Goal: Information Seeking & Learning: Compare options

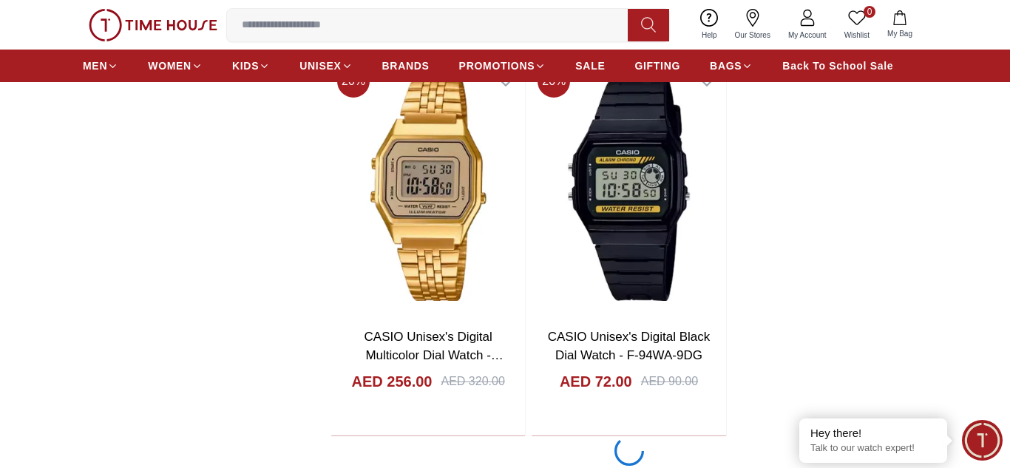
scroll to position [2938, 0]
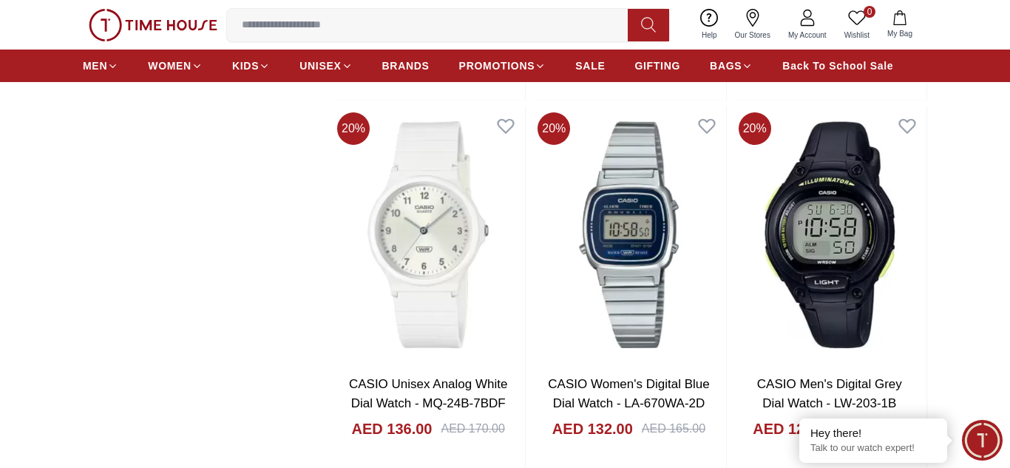
scroll to position [4816, 0]
click at [831, 240] on img at bounding box center [830, 235] width 194 height 257
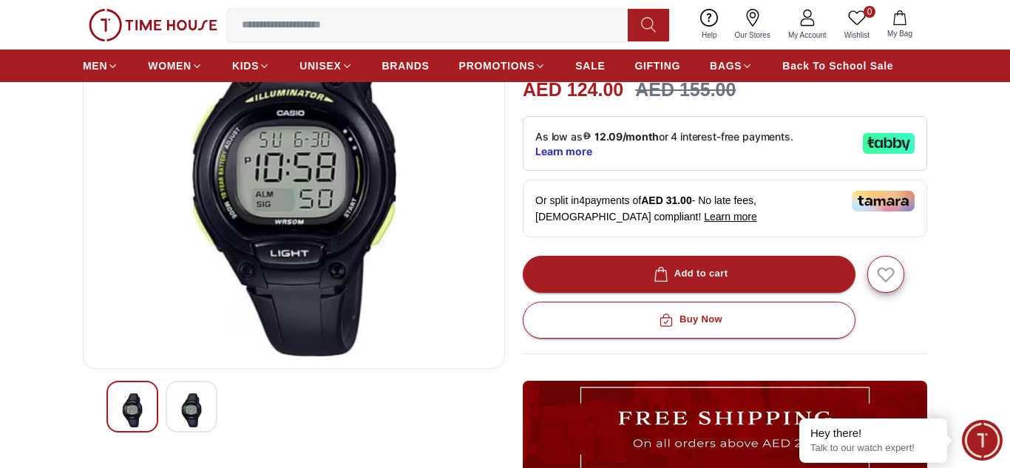
scroll to position [171, 0]
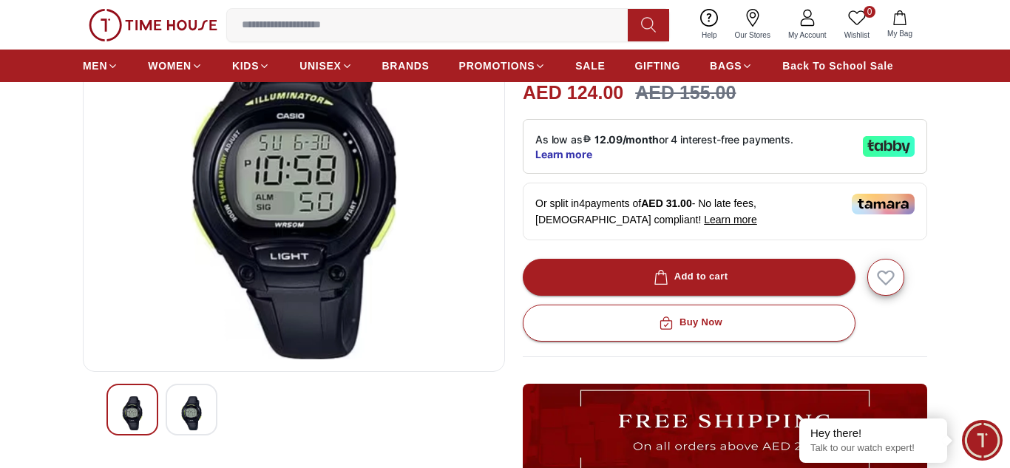
click at [195, 417] on img at bounding box center [191, 413] width 27 height 34
click at [198, 411] on img at bounding box center [191, 413] width 27 height 34
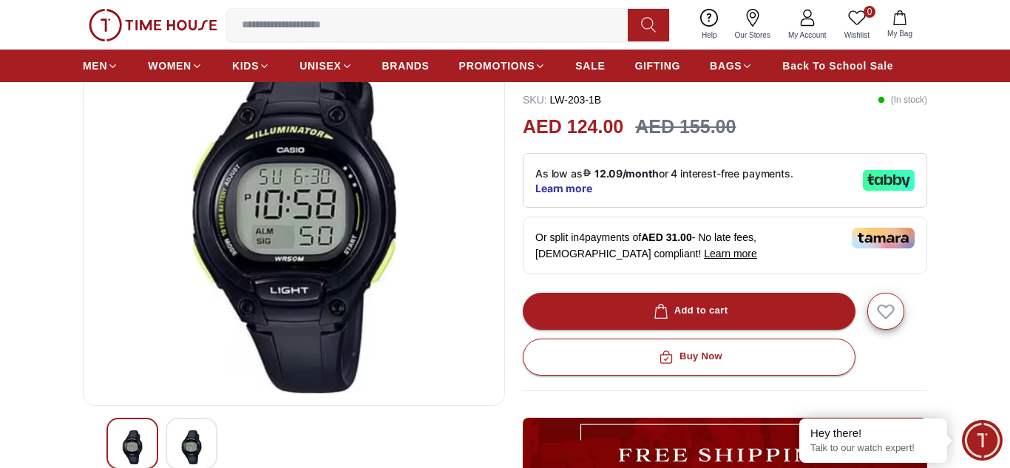
scroll to position [141, 0]
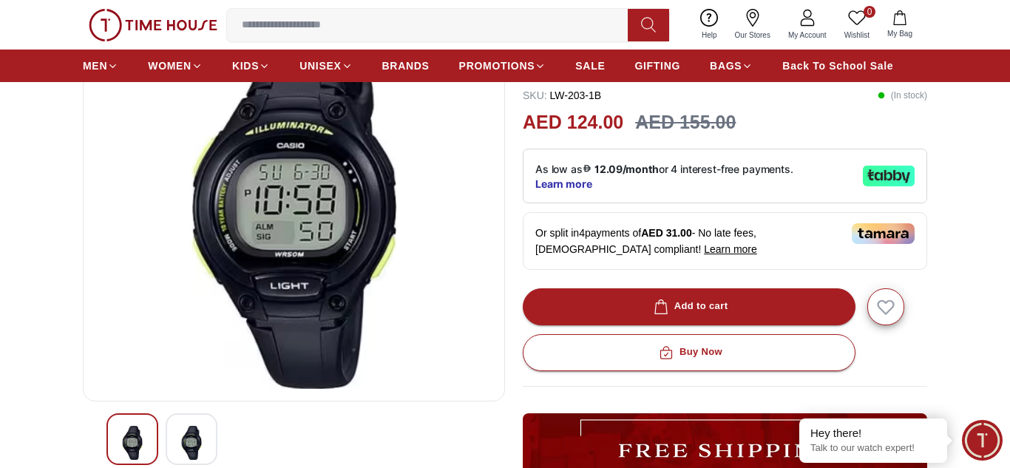
click at [193, 428] on img at bounding box center [191, 443] width 27 height 34
click at [197, 436] on img at bounding box center [191, 443] width 27 height 34
click at [194, 436] on img at bounding box center [191, 443] width 27 height 34
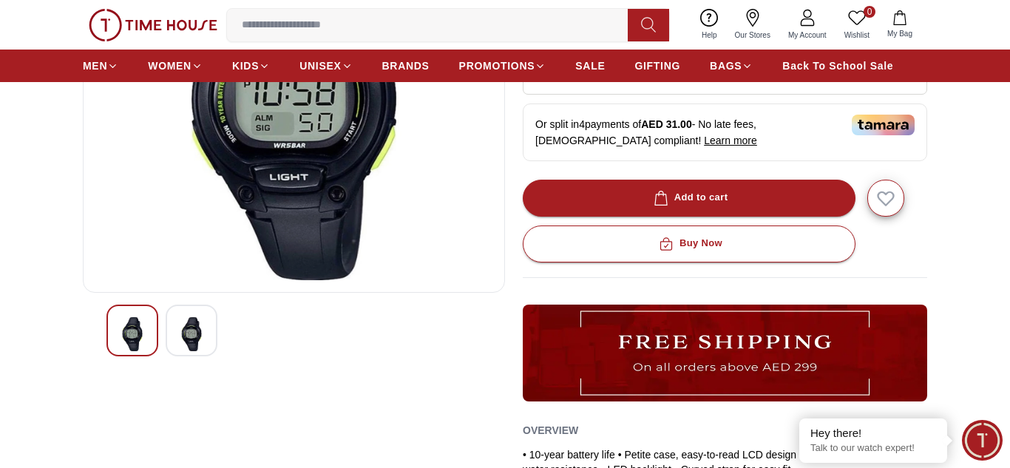
scroll to position [251, 0]
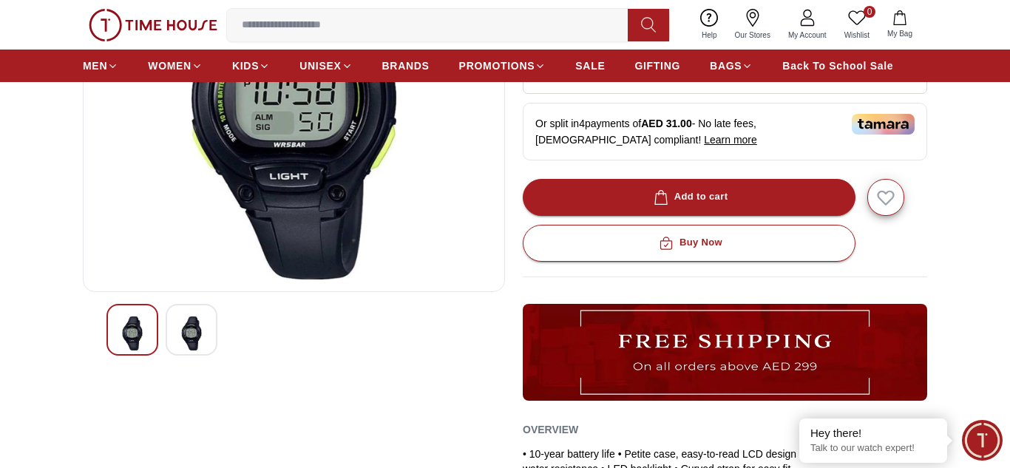
click at [200, 336] on img at bounding box center [191, 334] width 27 height 34
click at [195, 334] on img at bounding box center [191, 334] width 27 height 34
click at [203, 325] on img at bounding box center [191, 334] width 27 height 34
click at [198, 328] on img at bounding box center [191, 334] width 27 height 34
click at [127, 324] on img at bounding box center [132, 334] width 27 height 34
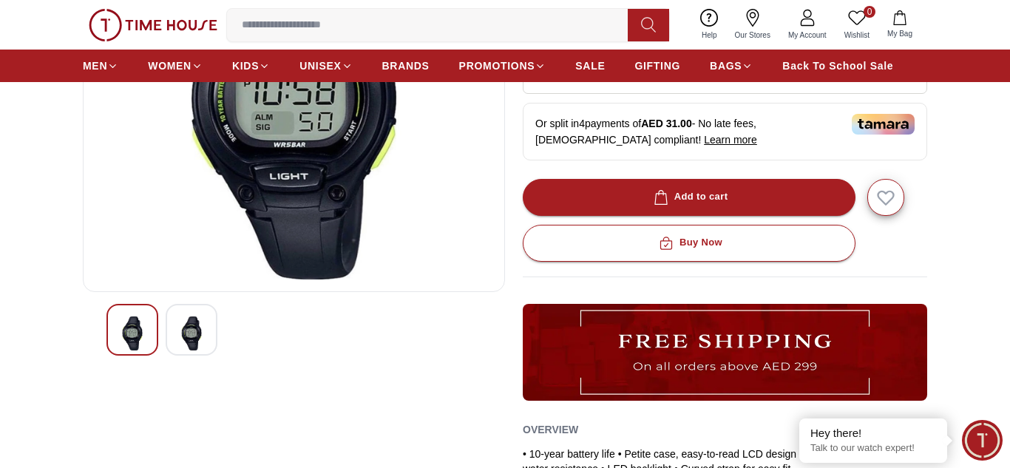
click at [197, 325] on img at bounding box center [191, 334] width 27 height 34
click at [194, 328] on img at bounding box center [191, 334] width 27 height 34
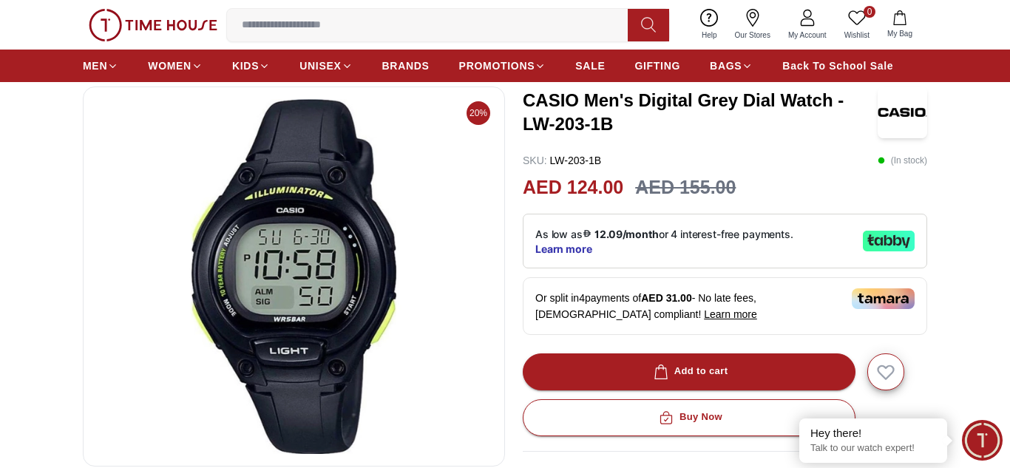
scroll to position [53, 0]
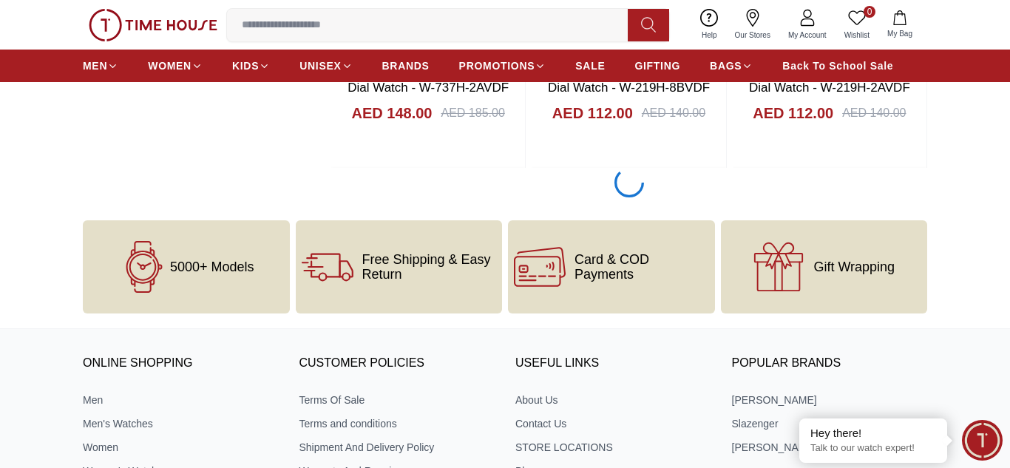
scroll to position [8227, 0]
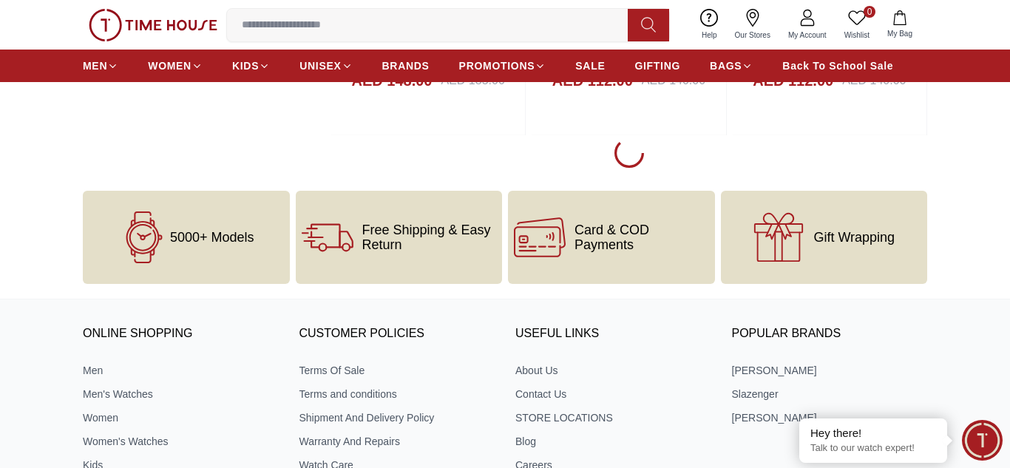
scroll to position [8242, 0]
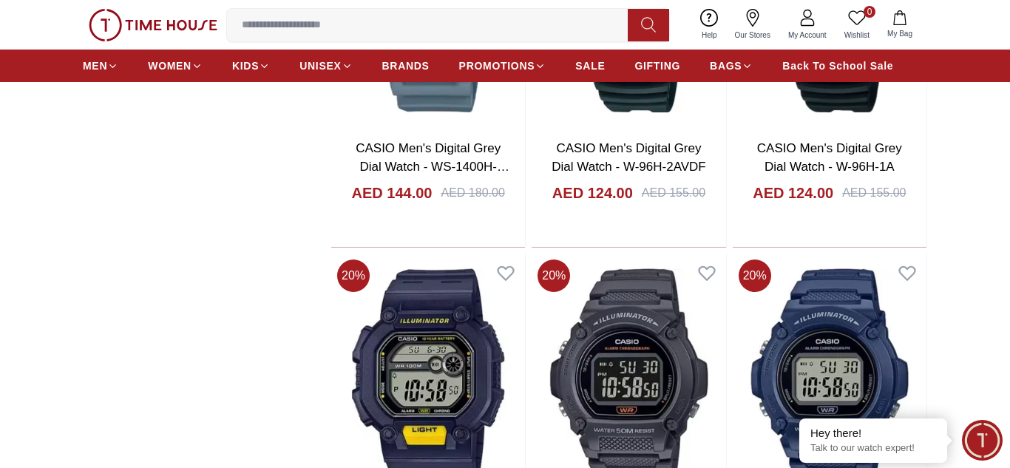
scroll to position [7728, 0]
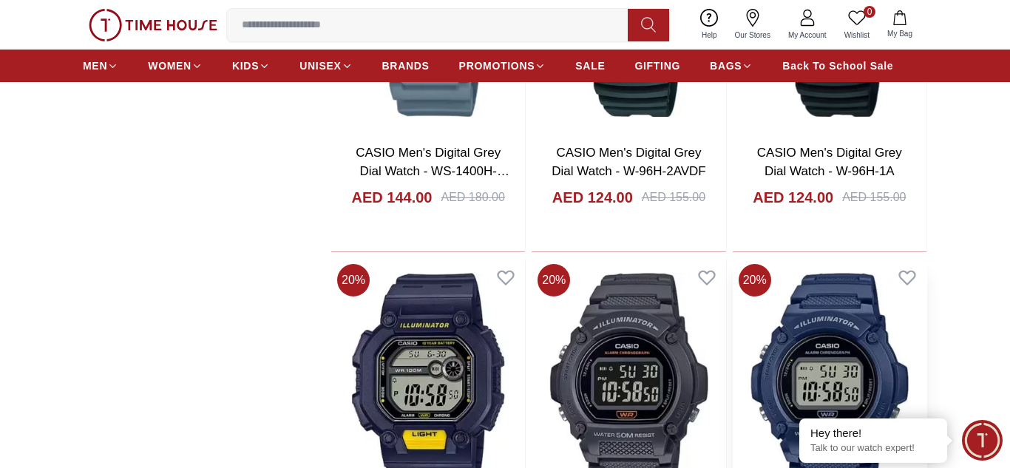
click at [802, 285] on img at bounding box center [830, 386] width 194 height 257
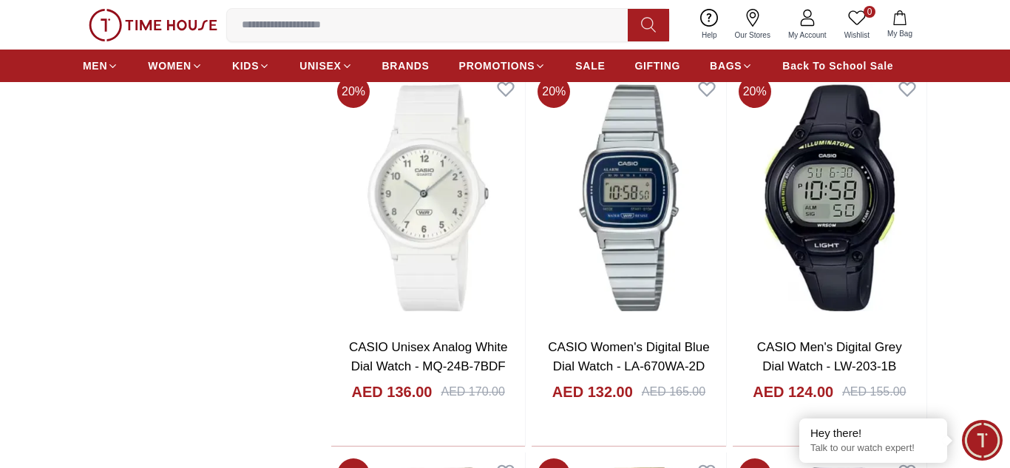
scroll to position [4855, 0]
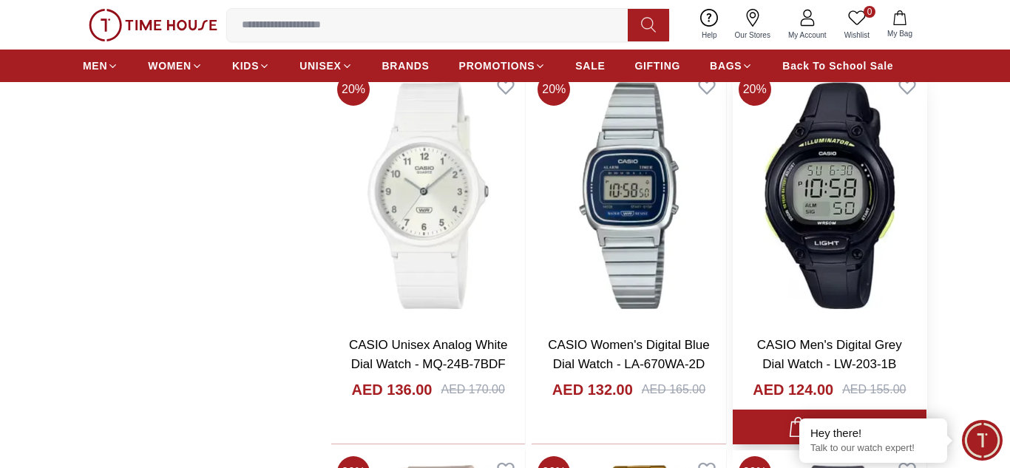
click at [830, 178] on img at bounding box center [830, 195] width 194 height 257
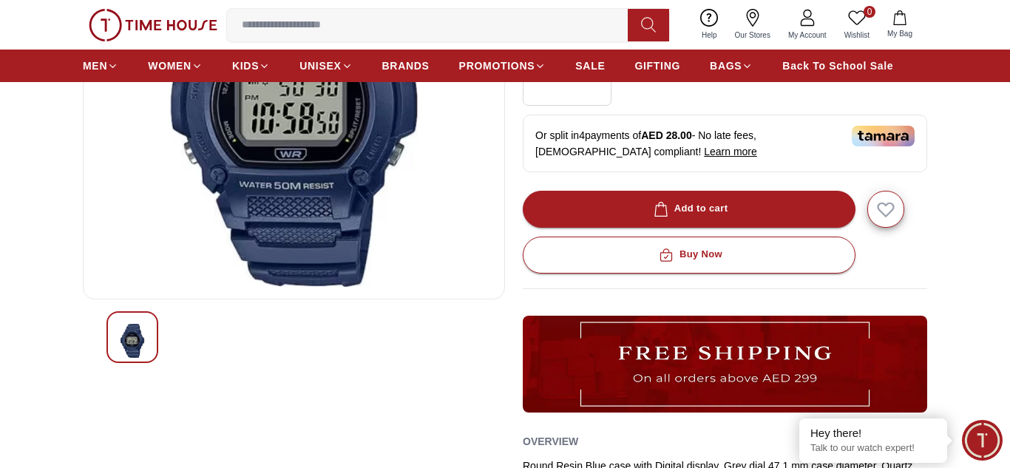
scroll to position [244, 0]
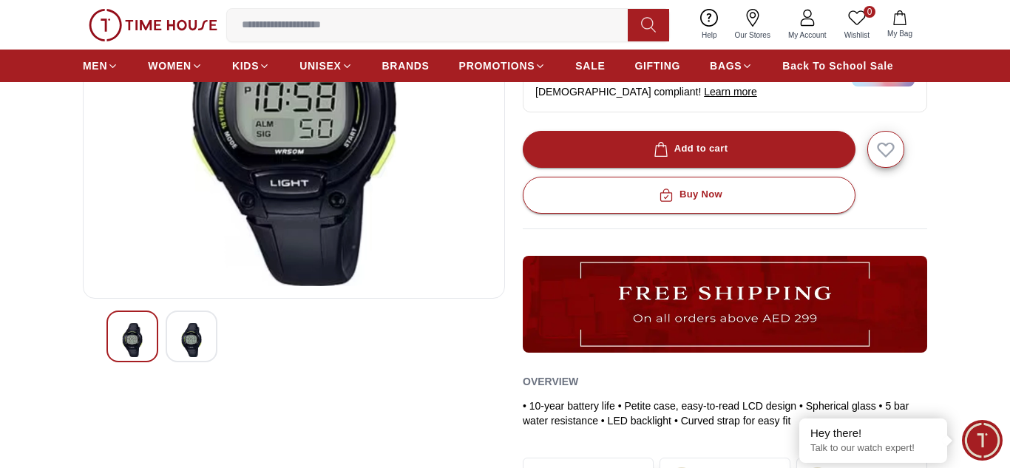
click at [194, 338] on img at bounding box center [191, 340] width 27 height 34
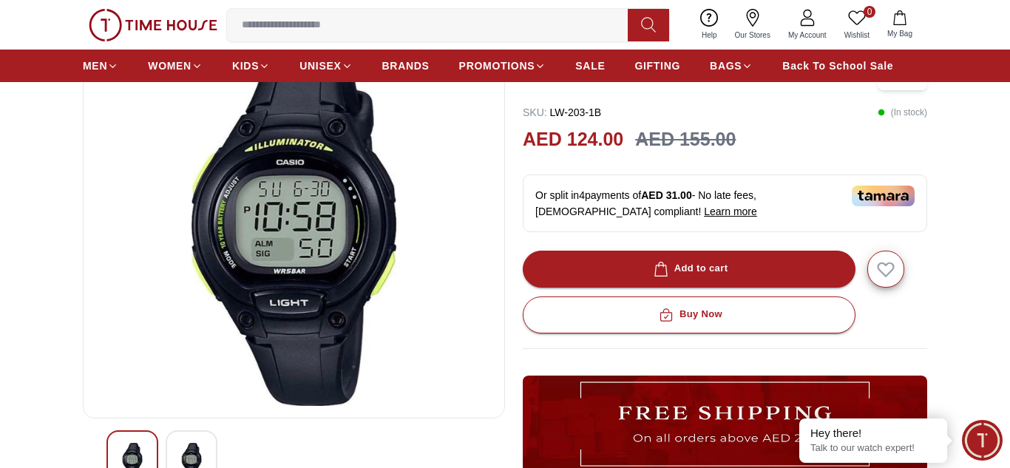
scroll to position [123, 0]
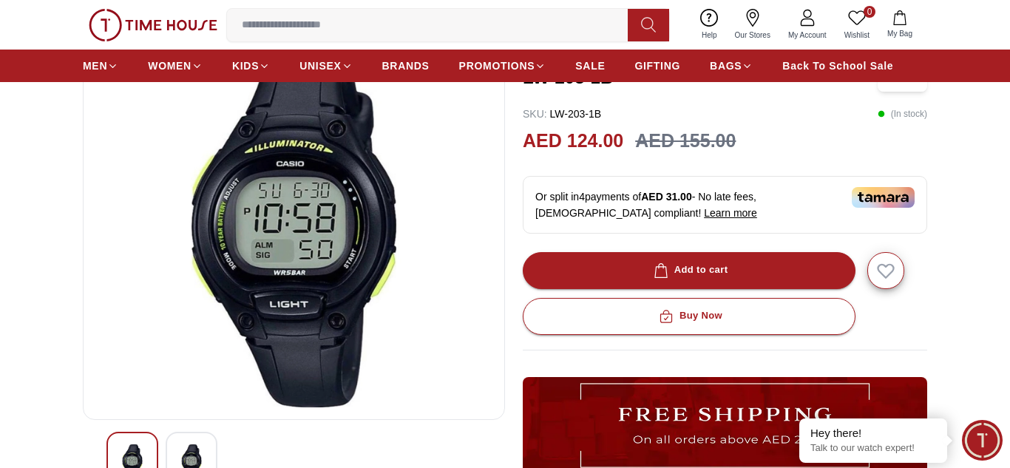
click at [194, 452] on img at bounding box center [191, 462] width 27 height 34
click at [200, 441] on div at bounding box center [192, 458] width 52 height 52
click at [197, 458] on img at bounding box center [191, 462] width 27 height 34
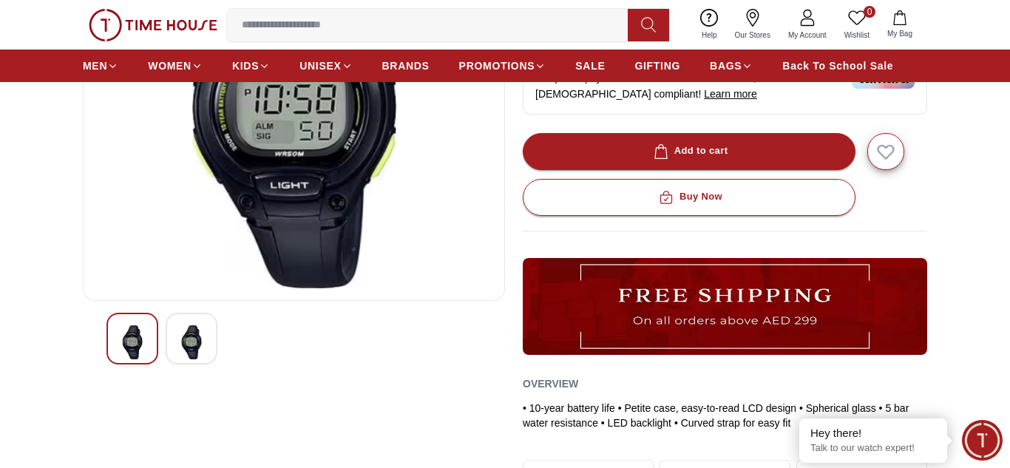
scroll to position [248, 0]
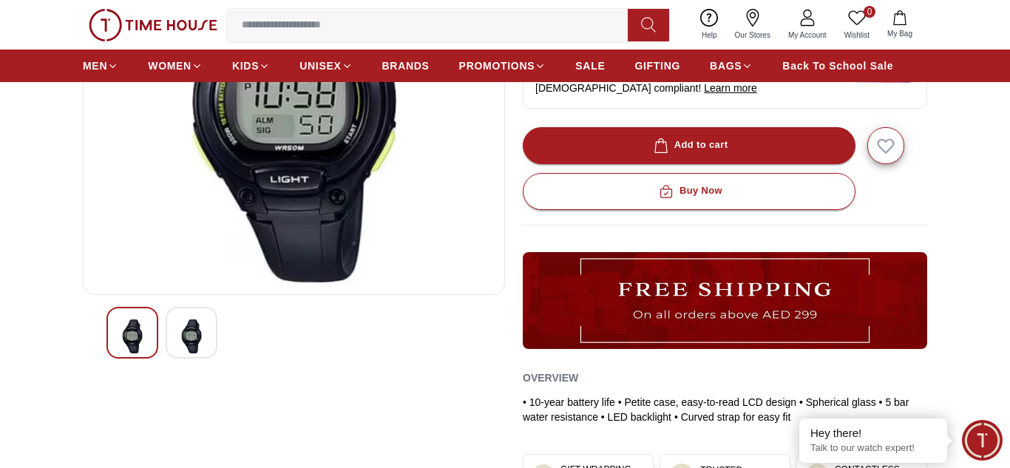
click at [190, 337] on img at bounding box center [191, 337] width 27 height 34
click at [125, 328] on img at bounding box center [132, 337] width 27 height 34
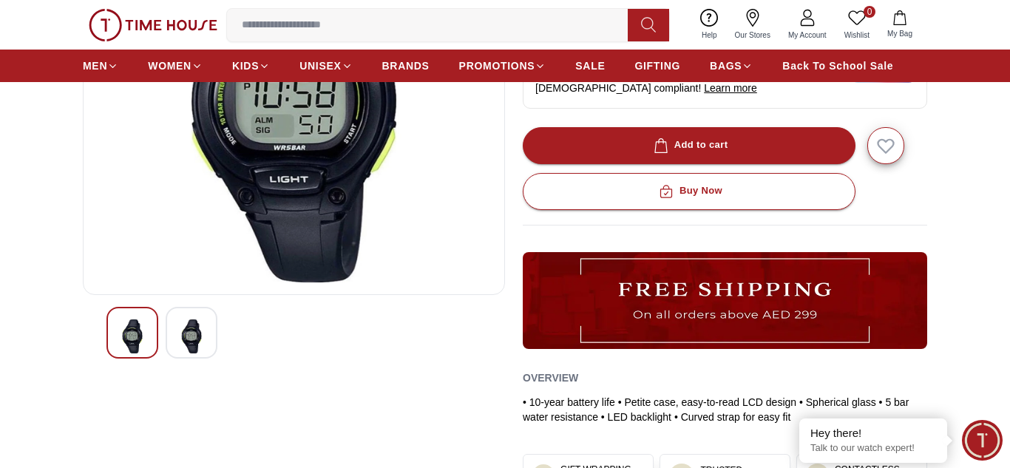
click at [204, 327] on img at bounding box center [191, 337] width 27 height 34
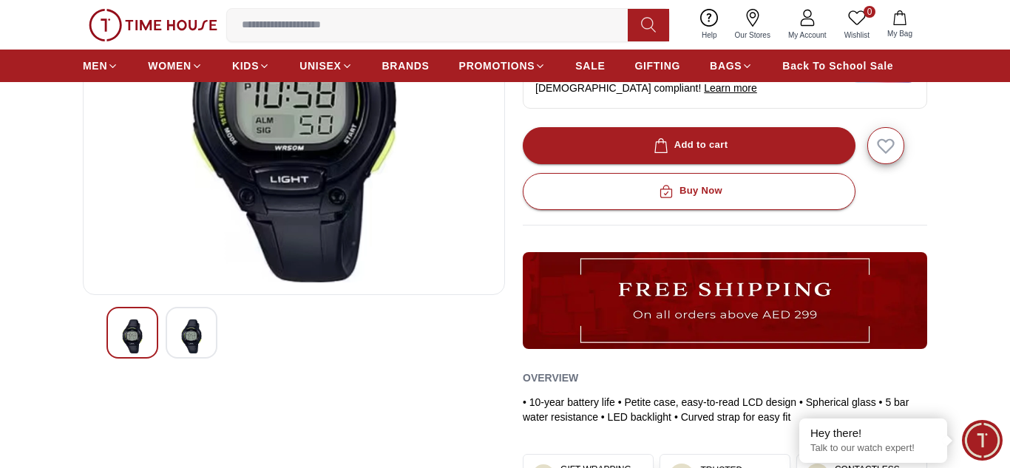
click at [204, 327] on img at bounding box center [191, 337] width 27 height 34
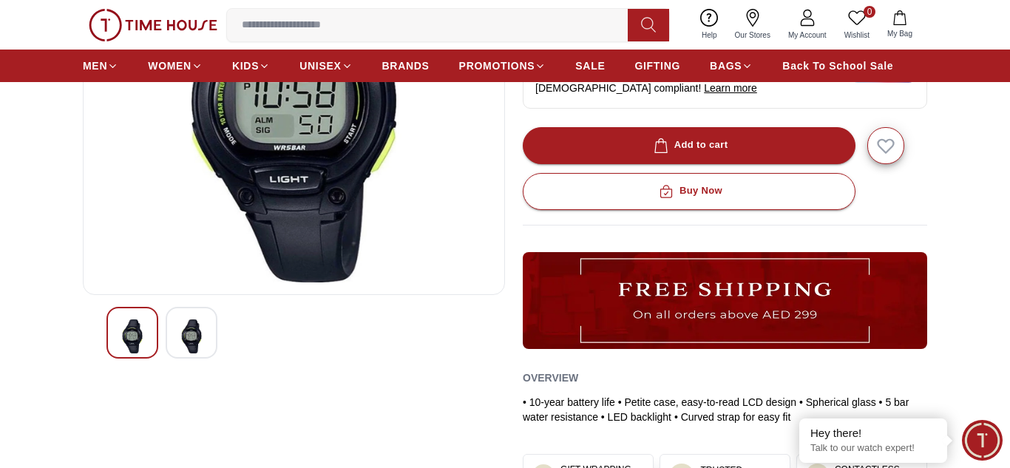
click at [204, 327] on img at bounding box center [191, 337] width 27 height 34
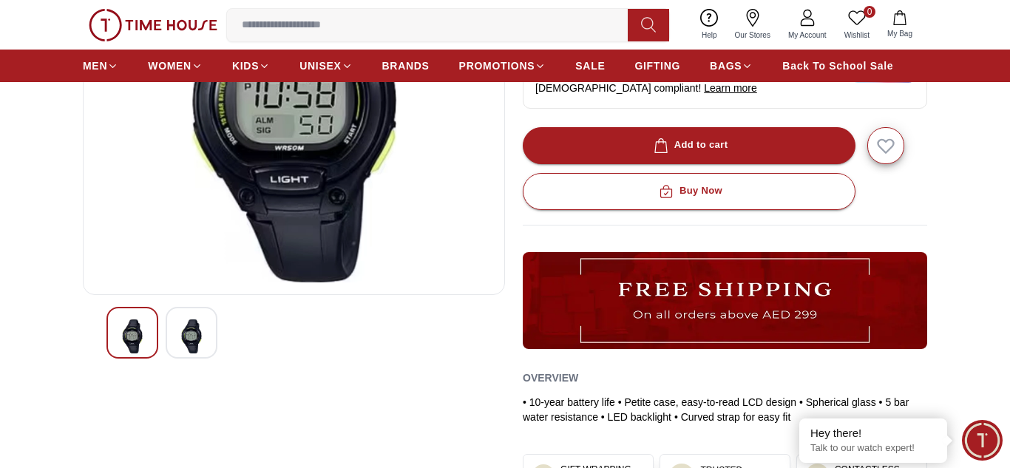
click at [197, 334] on img at bounding box center [191, 337] width 27 height 34
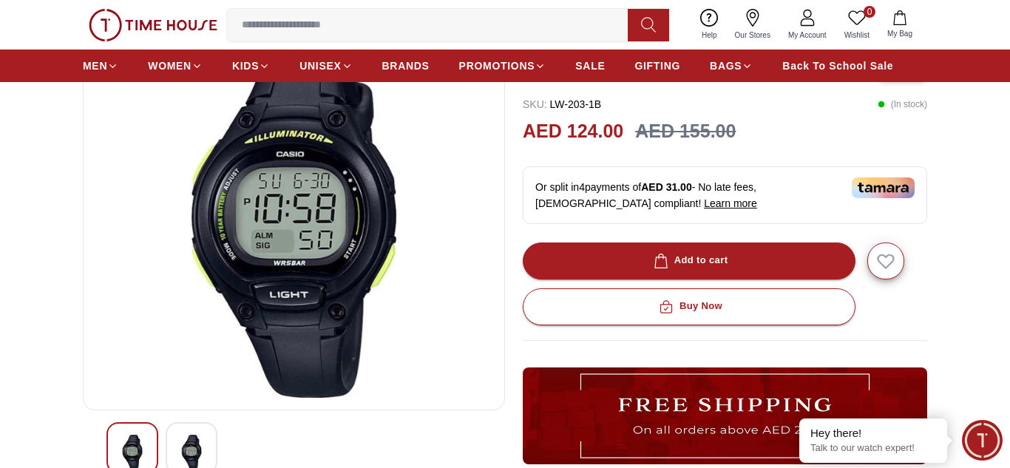
scroll to position [0, 0]
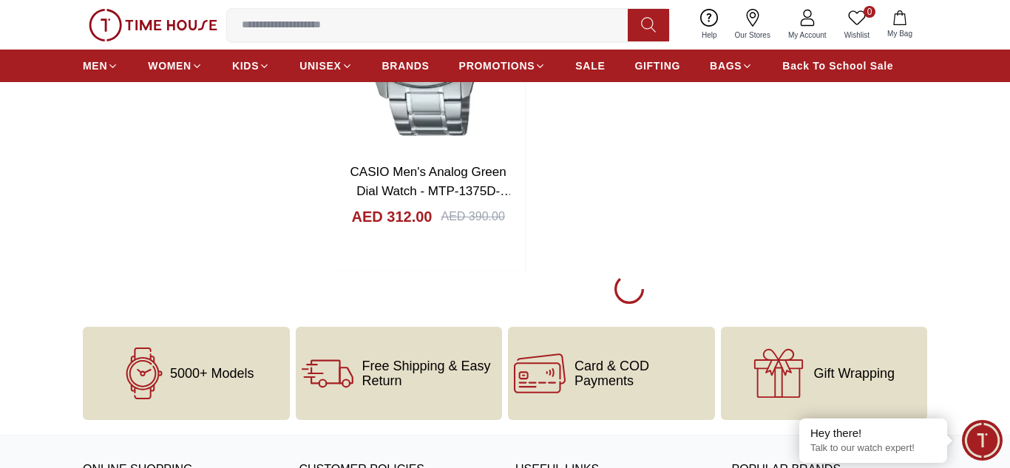
scroll to position [13456, 0]
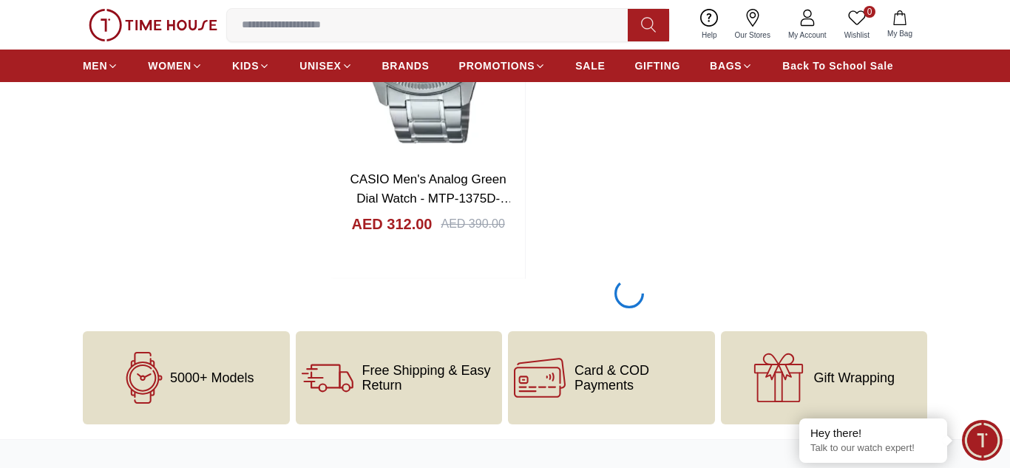
scroll to position [13177, 0]
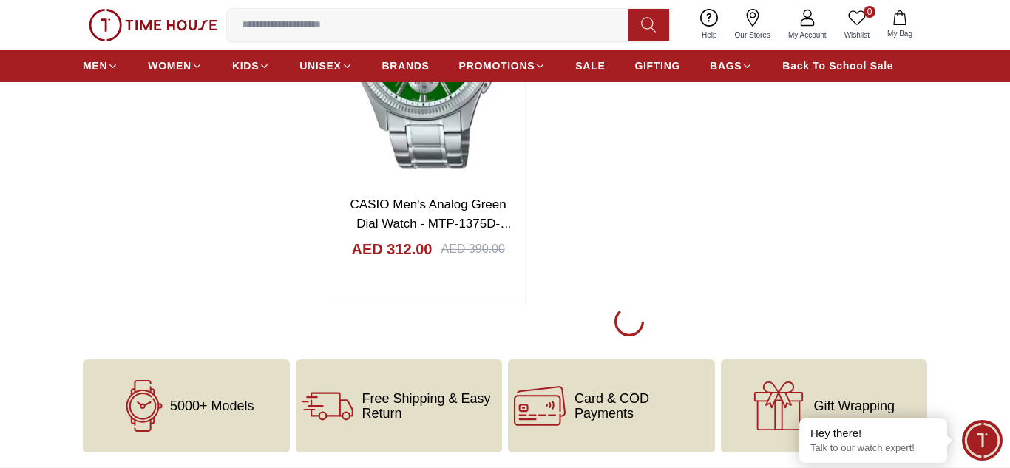
scroll to position [13419, 0]
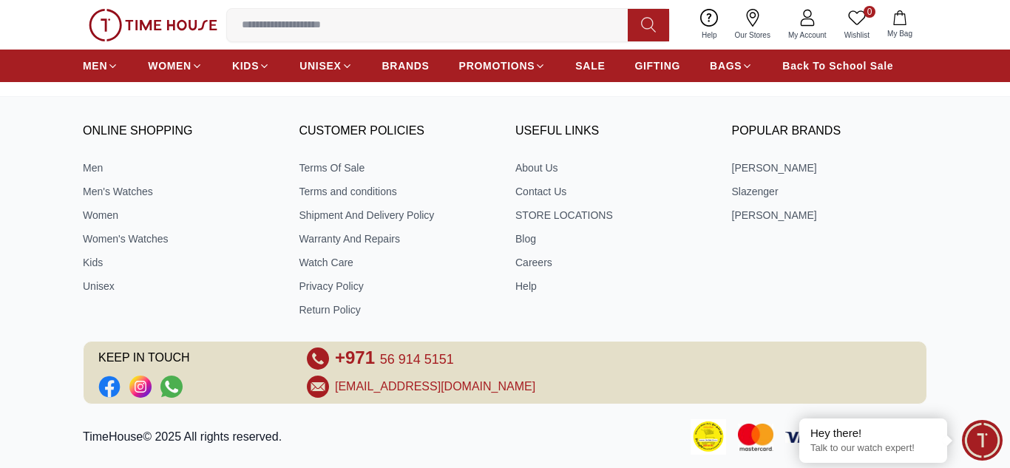
scroll to position [12570, 0]
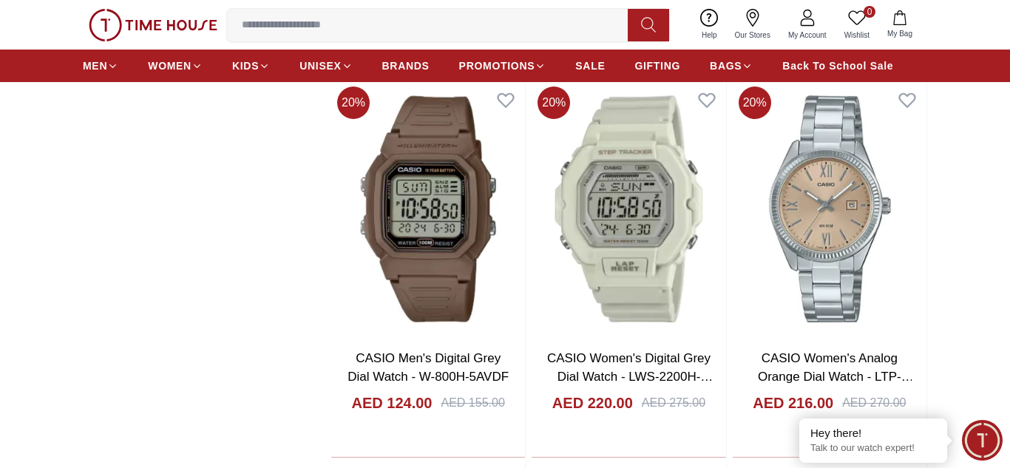
scroll to position [6367, 0]
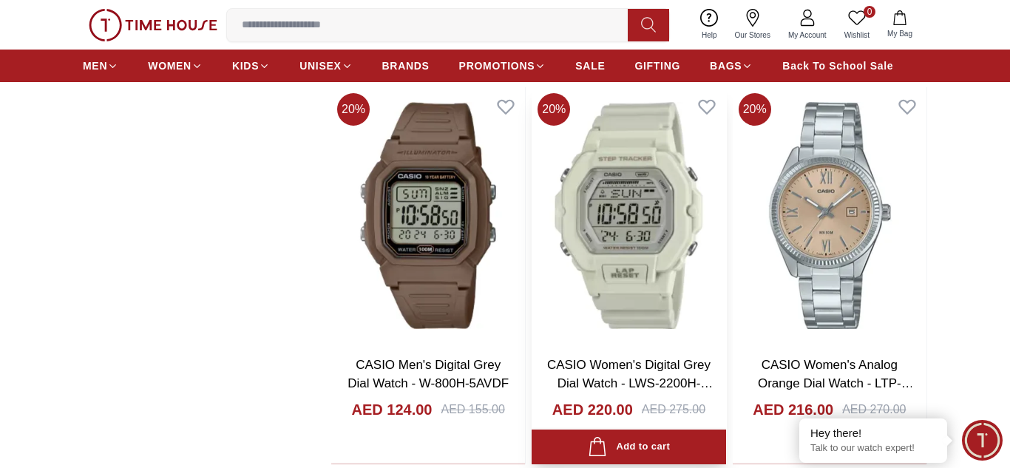
click at [635, 206] on img at bounding box center [629, 215] width 194 height 257
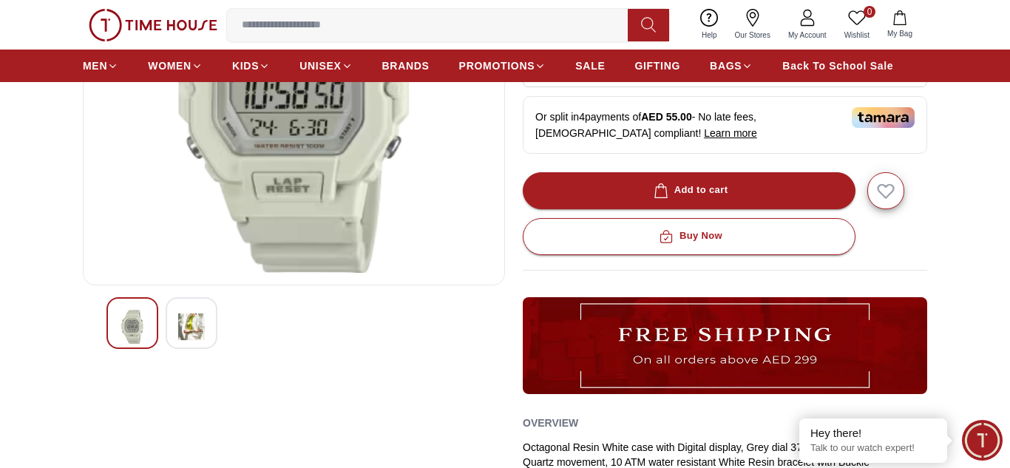
scroll to position [273, 0]
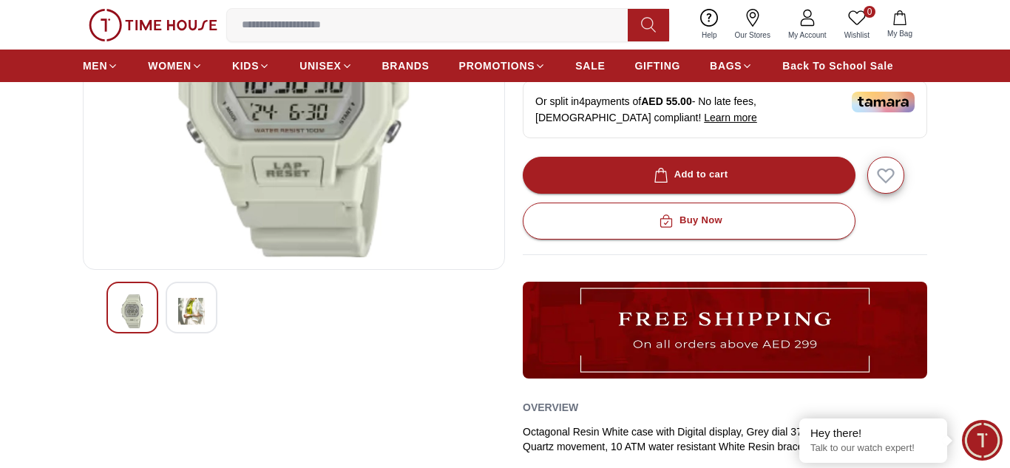
click at [184, 322] on img at bounding box center [191, 311] width 27 height 34
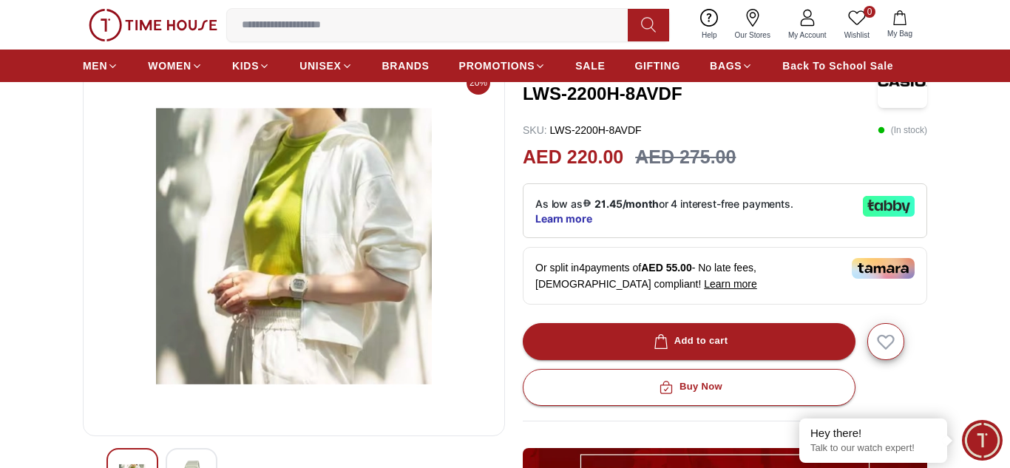
scroll to position [158, 0]
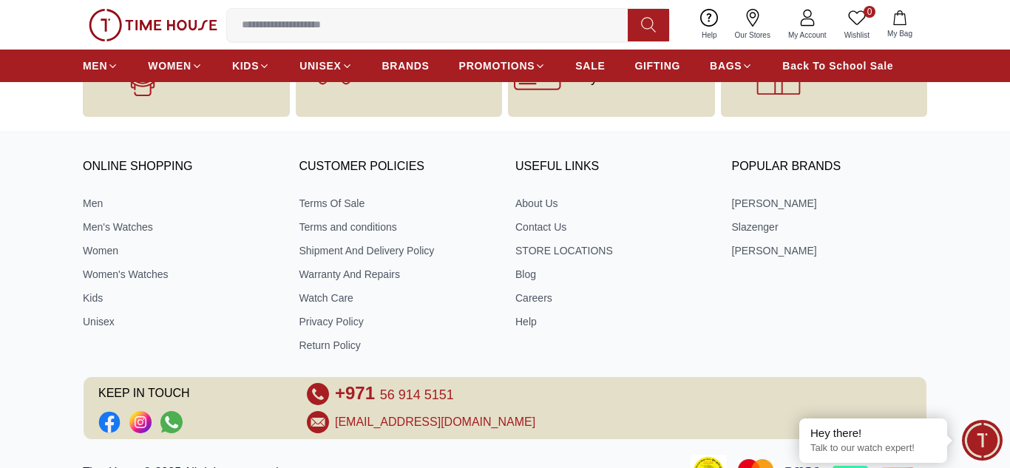
scroll to position [16065, 0]
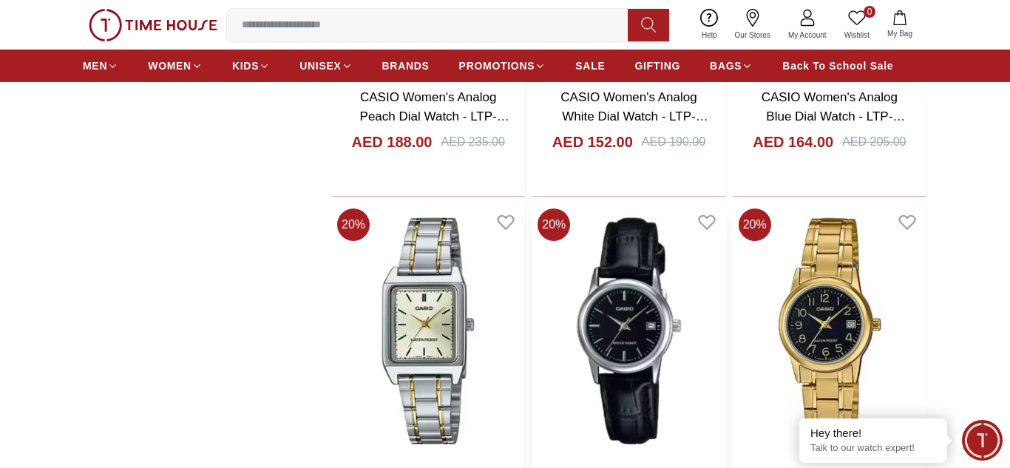
scroll to position [14158, 0]
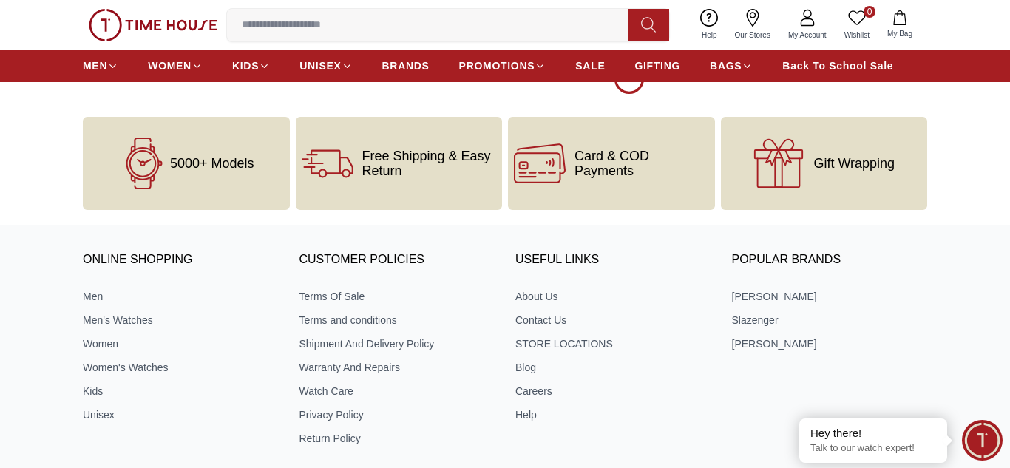
scroll to position [15960, 0]
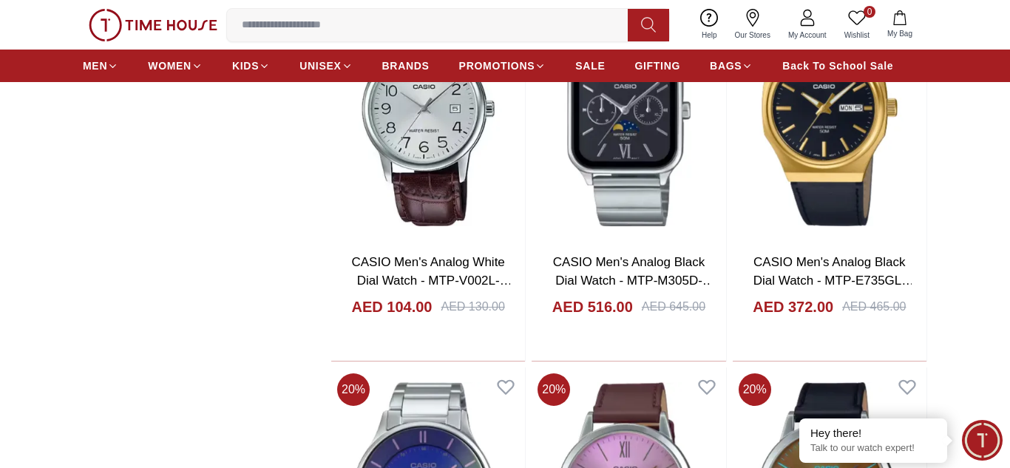
scroll to position [10727, 0]
